Goal: Transaction & Acquisition: Purchase product/service

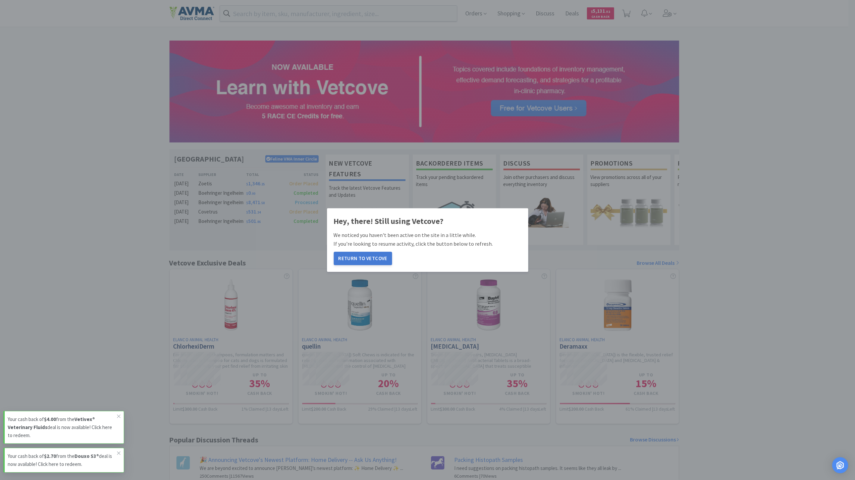
click at [360, 259] on button "Return to Vetcove" at bounding box center [363, 258] width 58 height 13
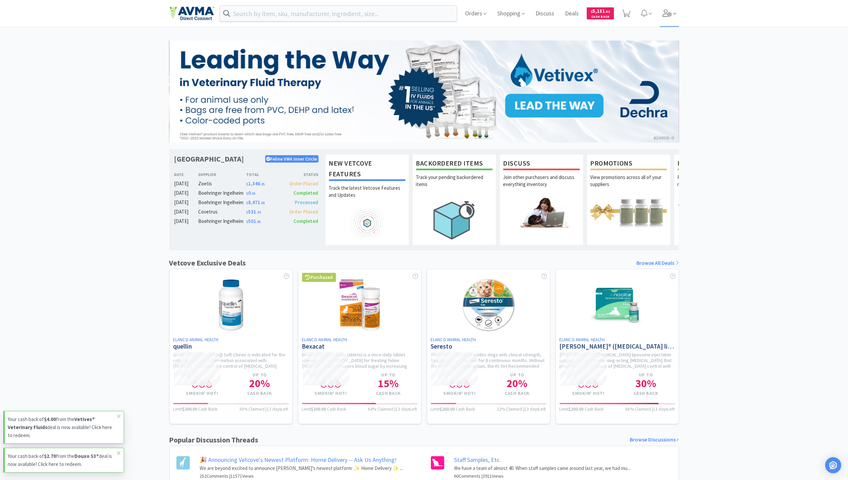
click at [668, 13] on icon at bounding box center [667, 12] width 9 height 7
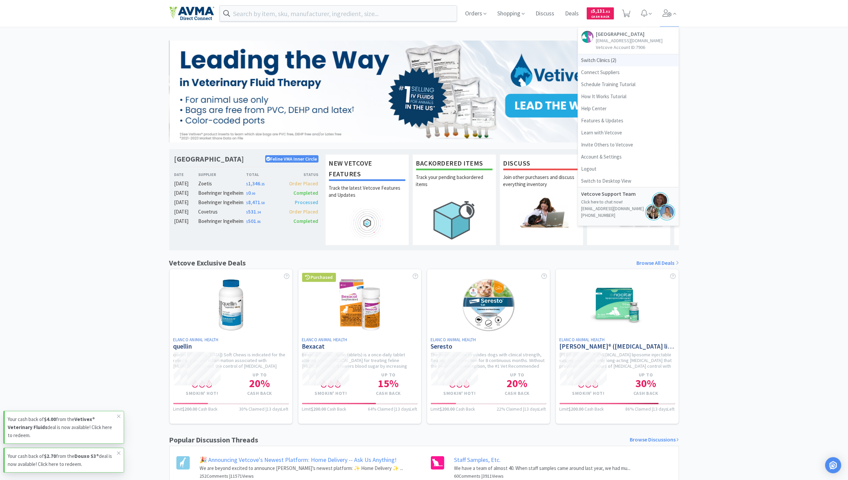
click at [582, 60] on span "Switch Clinics ( 2 )" at bounding box center [628, 60] width 101 height 12
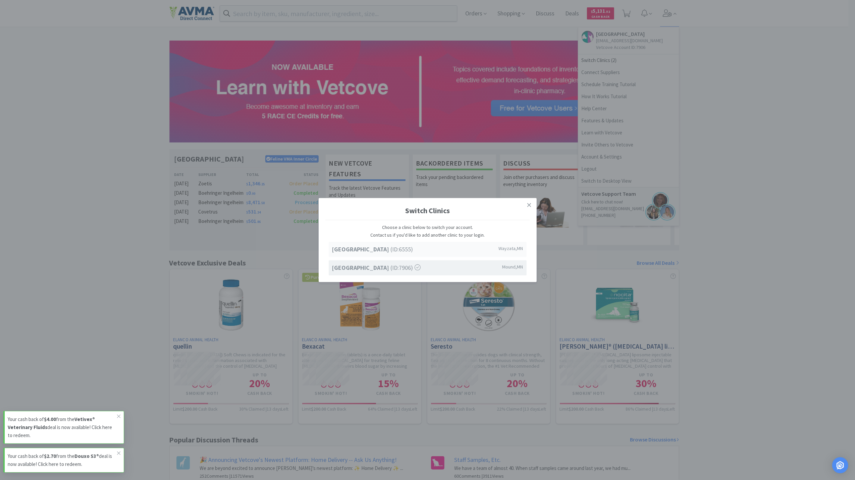
click at [391, 246] on strong "[GEOGRAPHIC_DATA]" at bounding box center [361, 250] width 59 height 8
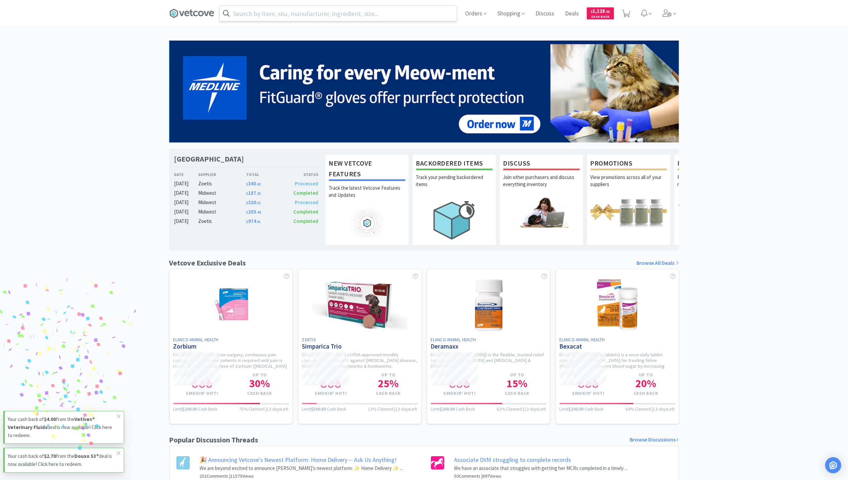
click at [240, 13] on input "text" at bounding box center [338, 13] width 237 height 15
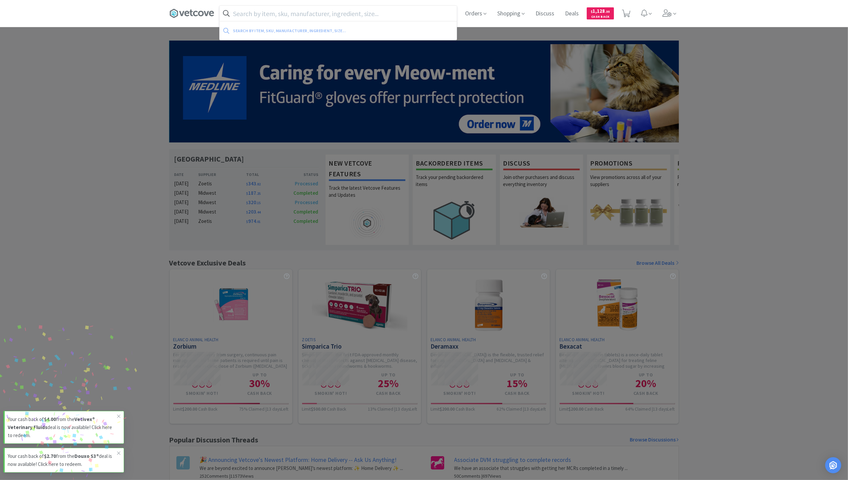
paste input "Chlorhexidine concentrate"
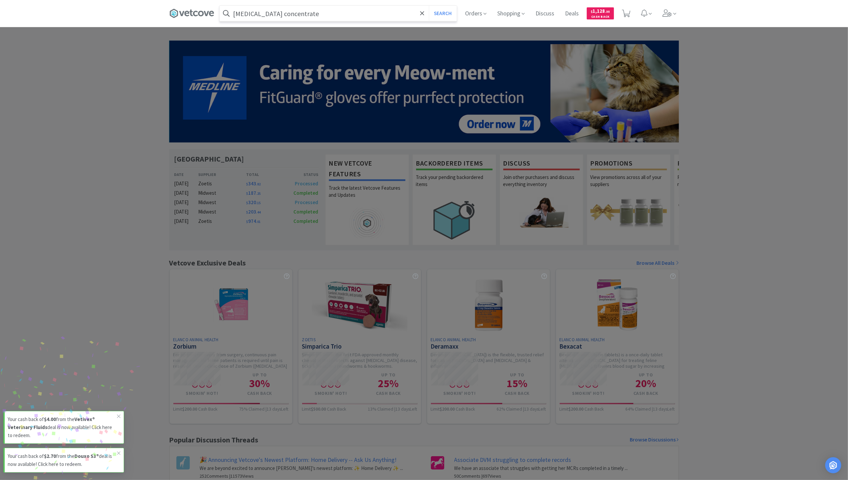
click at [429, 6] on button "Search" at bounding box center [443, 13] width 28 height 15
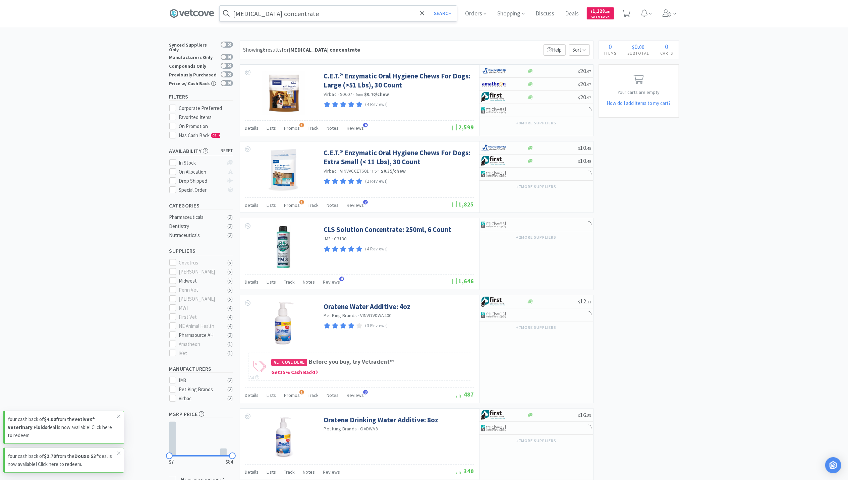
click at [320, 13] on input "Chlorhexidine concentrate" at bounding box center [338, 13] width 237 height 15
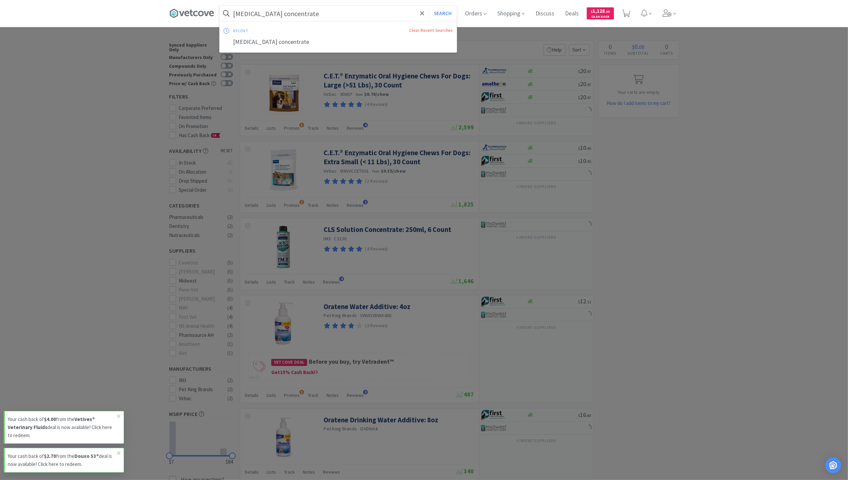
click at [317, 13] on input "Chlorhexidine concentrate" at bounding box center [338, 13] width 237 height 15
drag, startPoint x: 317, startPoint y: 13, endPoint x: 277, endPoint y: 15, distance: 40.6
click at [277, 15] on input "Chlorhexidine concentrate" at bounding box center [338, 13] width 237 height 15
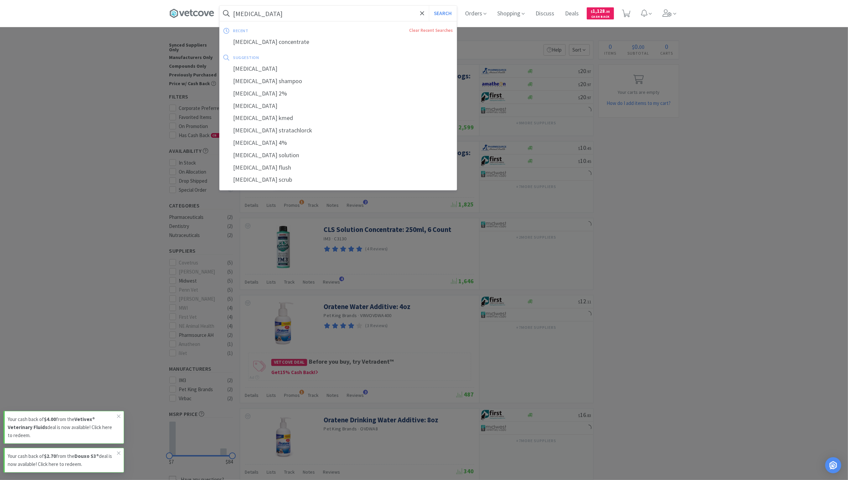
type input "Chlorhexidine"
click at [429, 6] on button "Search" at bounding box center [443, 13] width 28 height 15
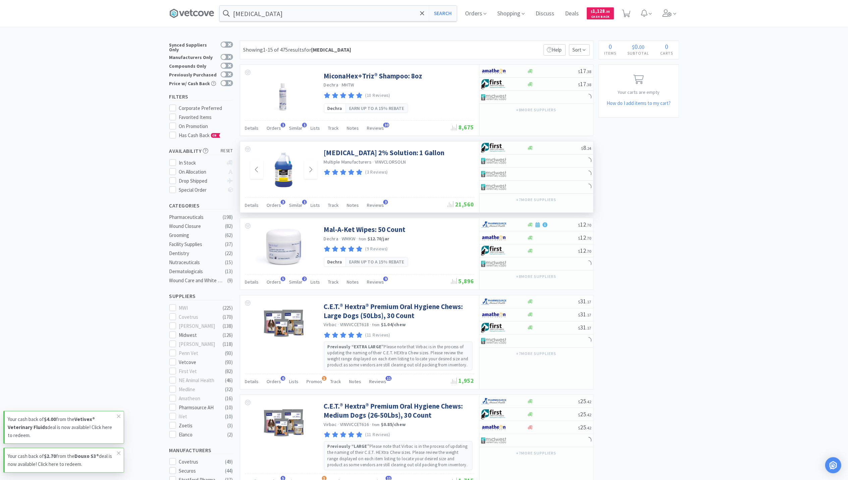
click at [286, 169] on img at bounding box center [284, 170] width 44 height 44
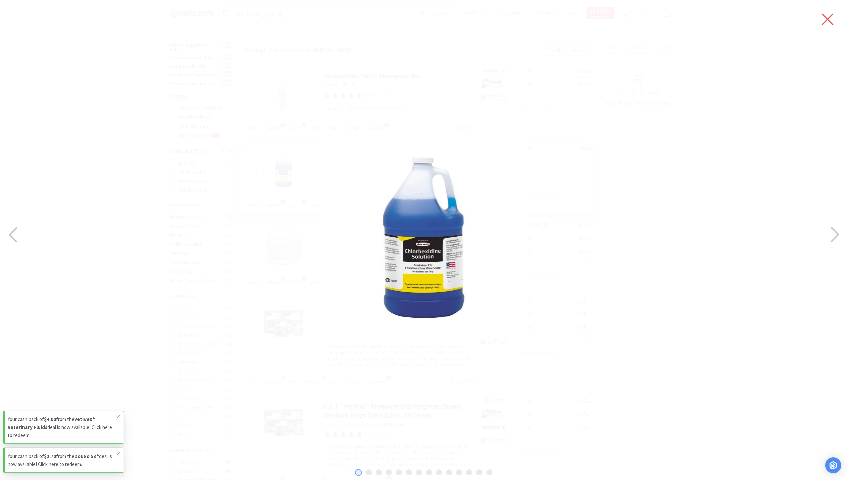
click at [825, 15] on icon at bounding box center [828, 19] width 14 height 19
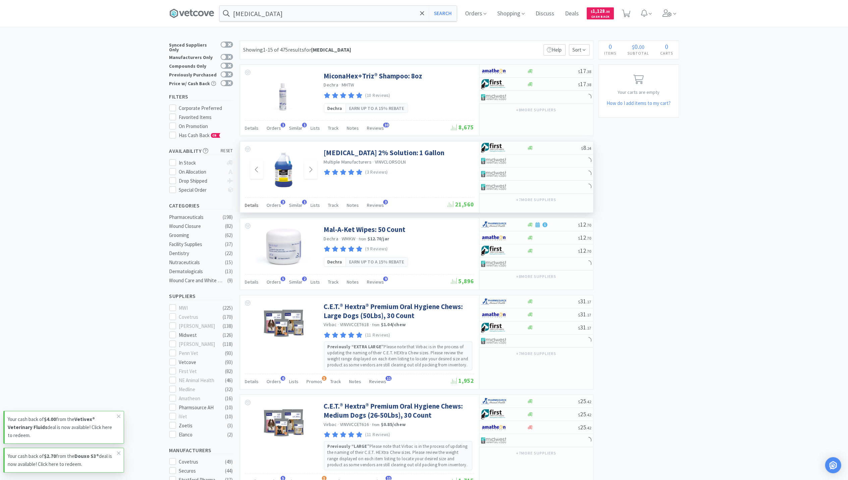
click at [252, 210] on div "Details" at bounding box center [252, 206] width 14 height 13
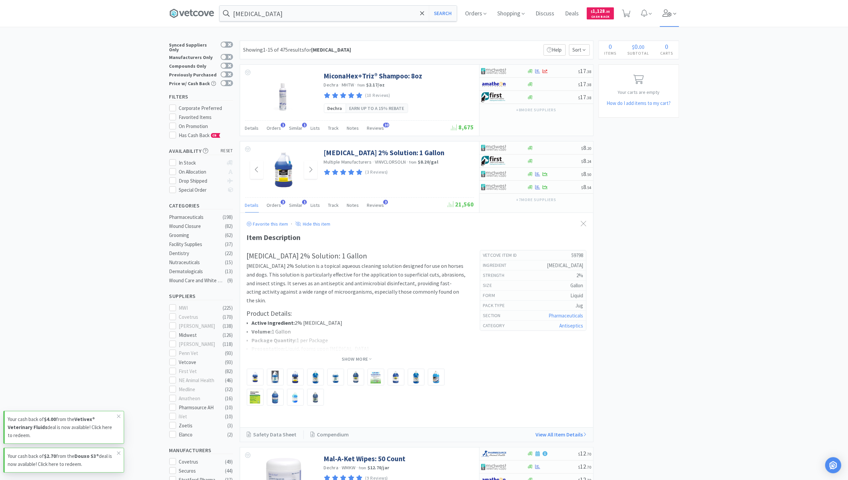
click at [669, 11] on icon at bounding box center [667, 12] width 9 height 7
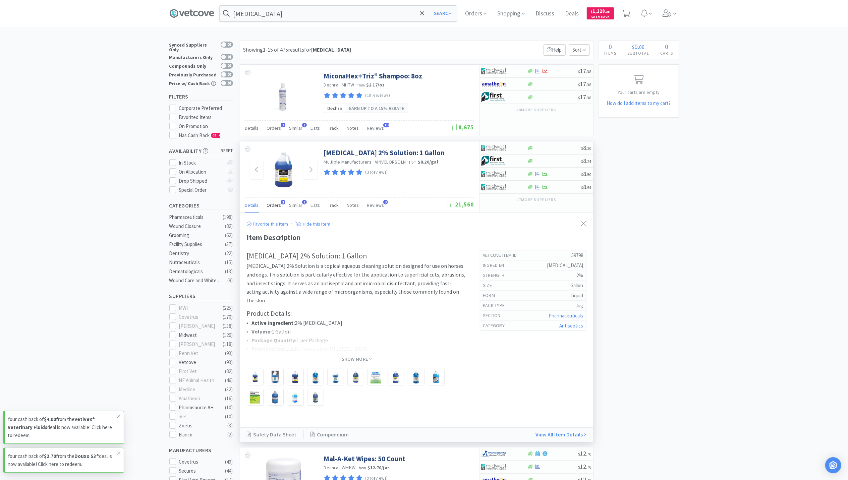
click at [272, 204] on span "Orders" at bounding box center [274, 205] width 14 height 6
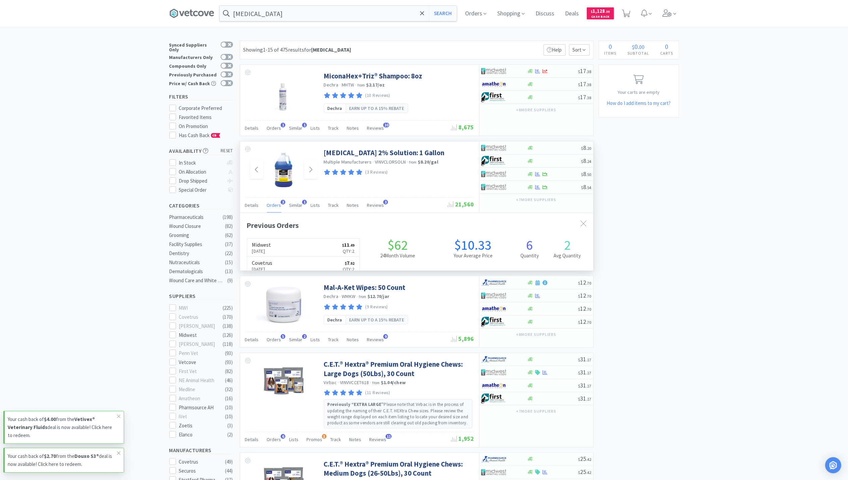
scroll to position [173, 353]
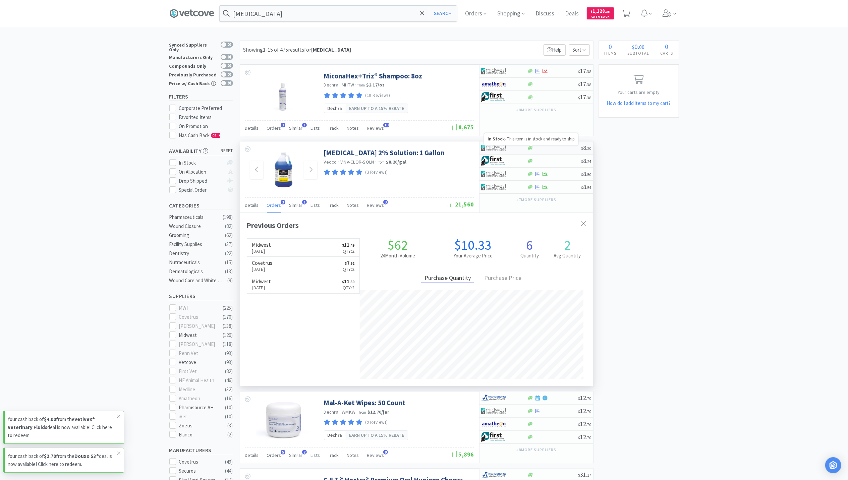
click at [532, 149] on icon at bounding box center [530, 148] width 5 height 5
select select "1"
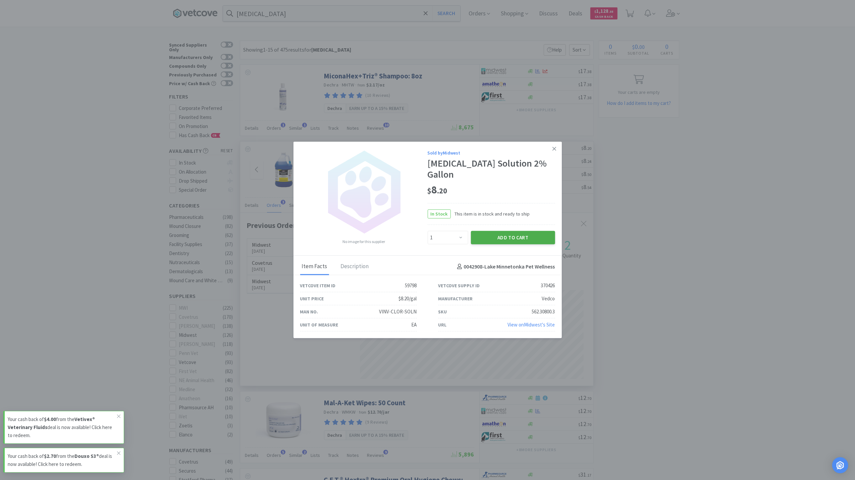
click at [511, 240] on button "Add to Cart" at bounding box center [513, 237] width 84 height 13
select select "1"
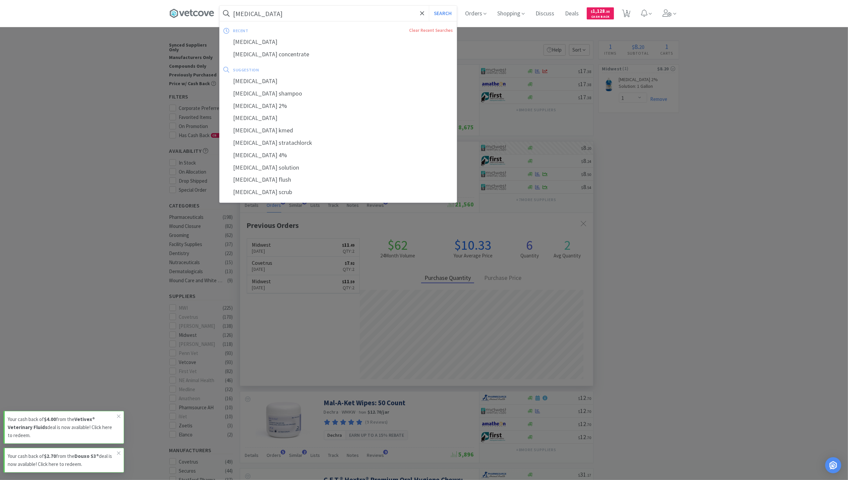
click at [294, 21] on div "Chlorhexidine Search recent Clear Recent Searches Chlorhexidine Chlorhexidine c…" at bounding box center [338, 13] width 237 height 15
paste input "8oz boston rounds"
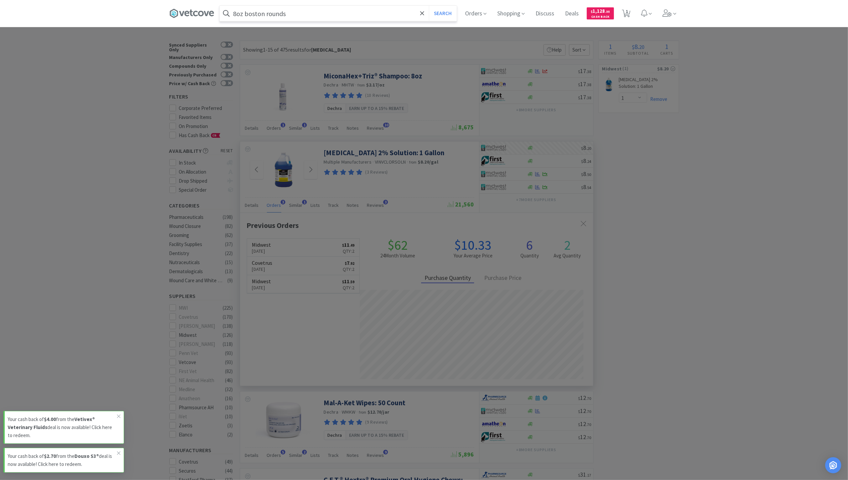
type input "8oz boston rounds"
click at [429, 6] on button "Search" at bounding box center [443, 13] width 28 height 15
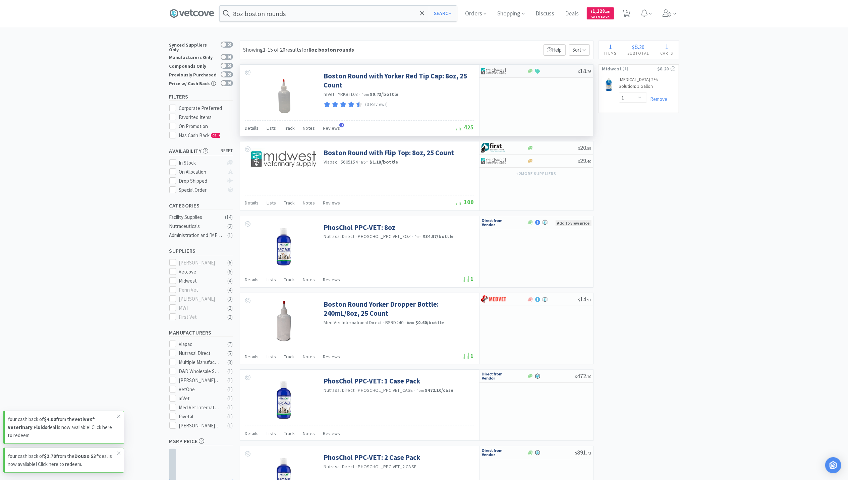
click at [531, 75] on div "$ 18 . 26" at bounding box center [537, 71] width 114 height 13
select select "1"
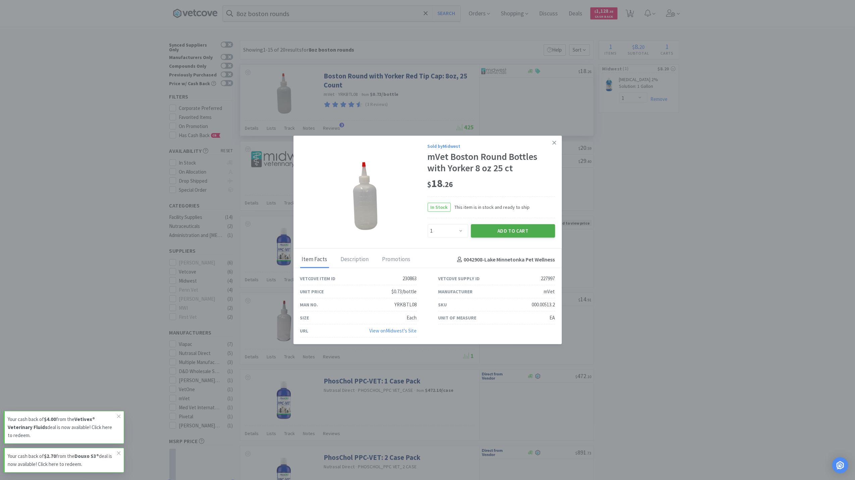
click at [526, 228] on button "Add to Cart" at bounding box center [513, 230] width 84 height 13
select select "1"
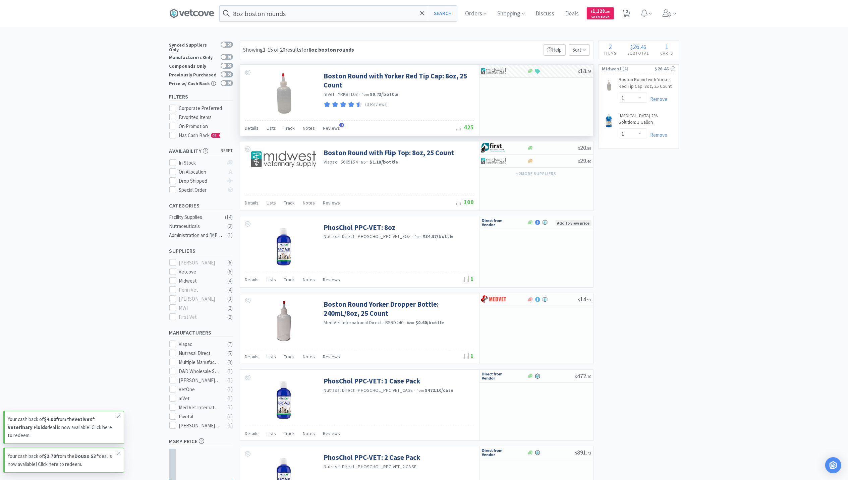
click at [344, 15] on input "8oz boston rounds" at bounding box center [338, 13] width 237 height 15
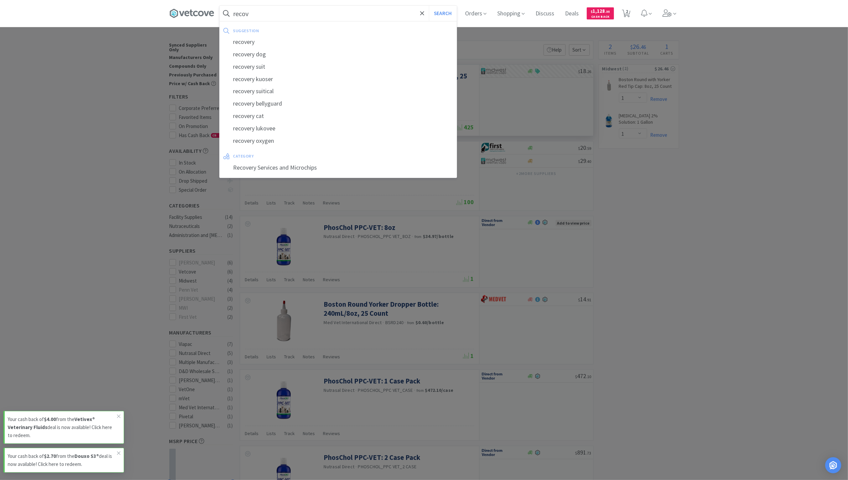
click at [699, 307] on div at bounding box center [424, 240] width 848 height 480
click at [262, 14] on input "recov" at bounding box center [338, 13] width 237 height 15
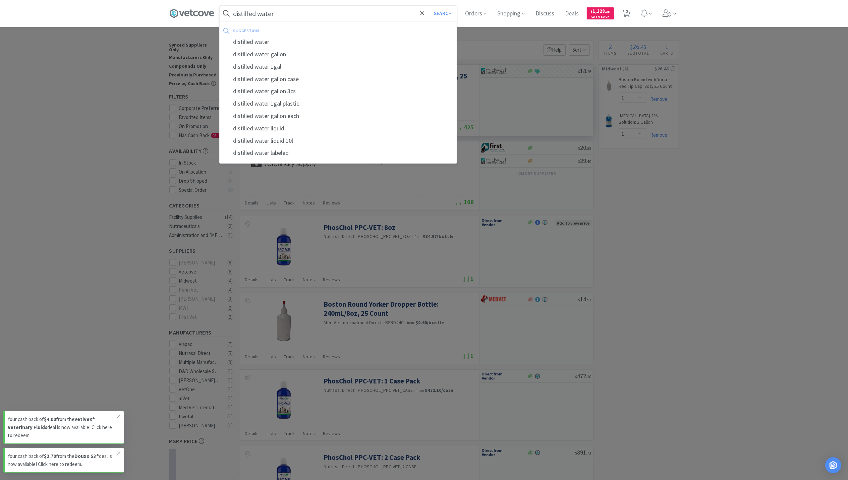
type input "distilled water"
click at [429, 6] on button "Search" at bounding box center [443, 13] width 28 height 15
